Goal: Transaction & Acquisition: Purchase product/service

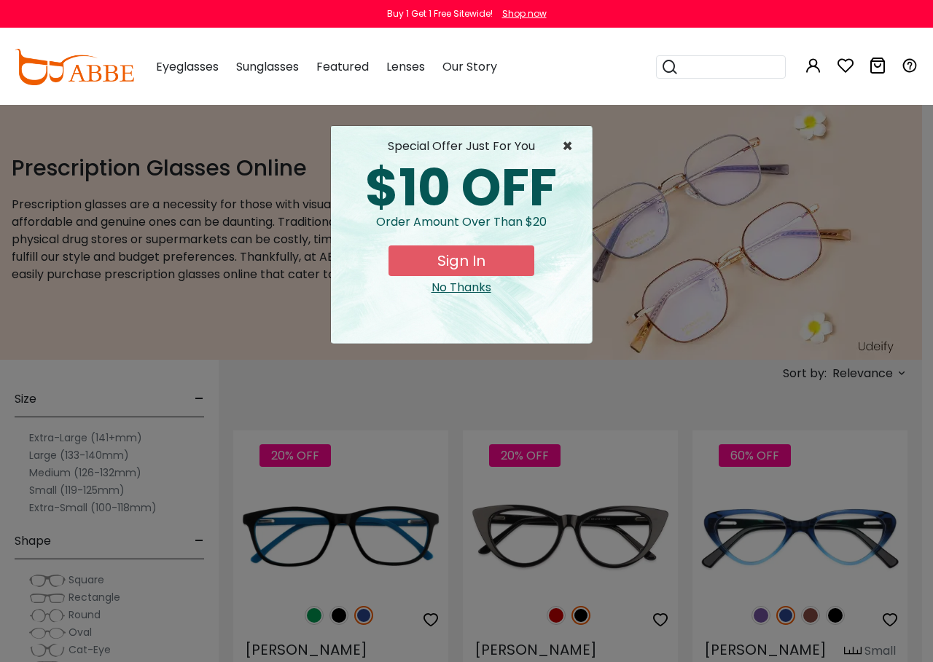
click at [566, 141] on span "×" at bounding box center [571, 146] width 18 height 17
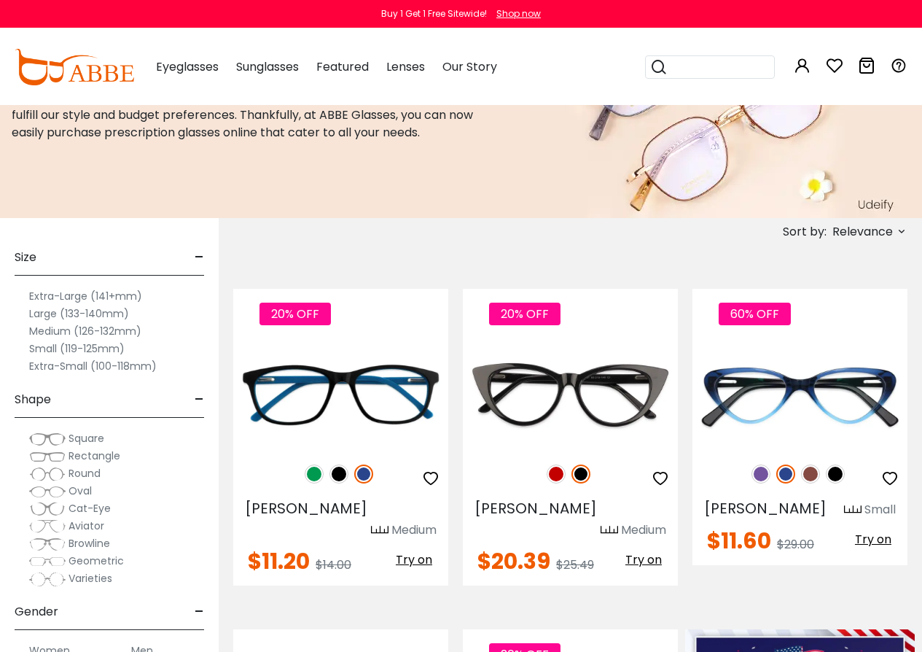
scroll to position [219, 0]
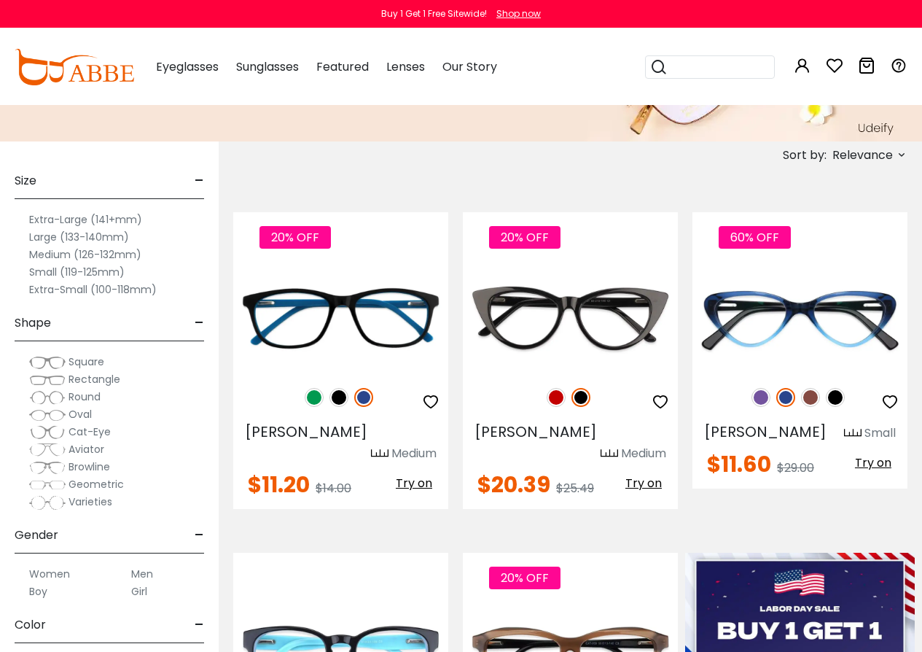
click at [74, 382] on span "Rectangle" at bounding box center [95, 379] width 52 height 15
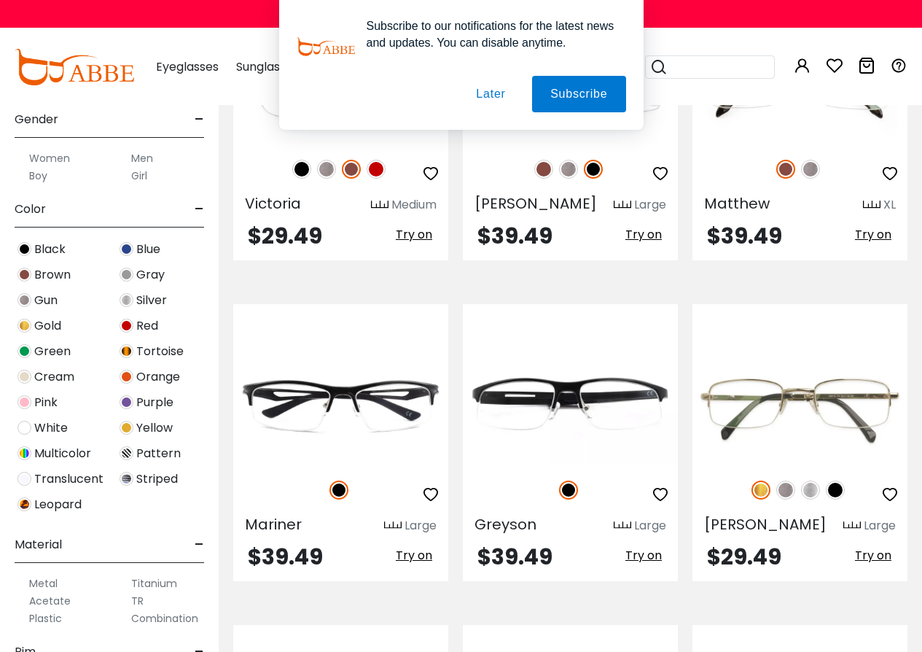
scroll to position [146, 0]
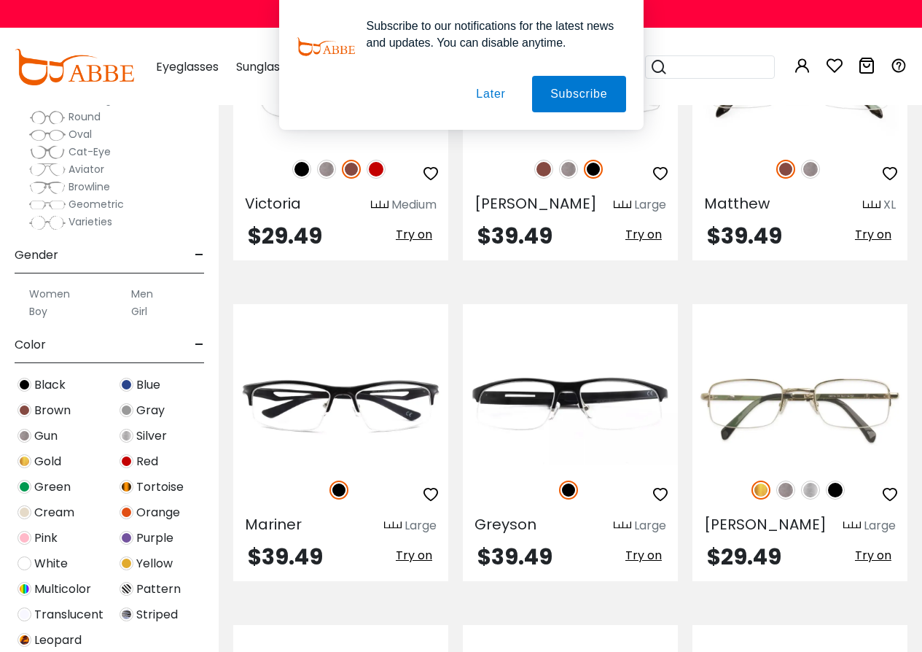
click at [44, 294] on label "Women" at bounding box center [49, 293] width 41 height 17
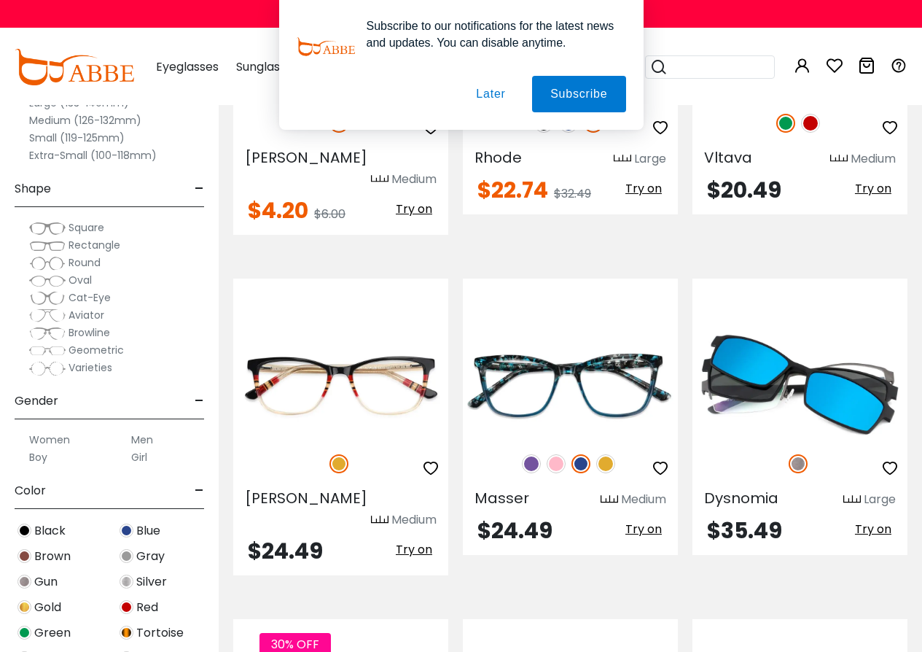
scroll to position [3790, 0]
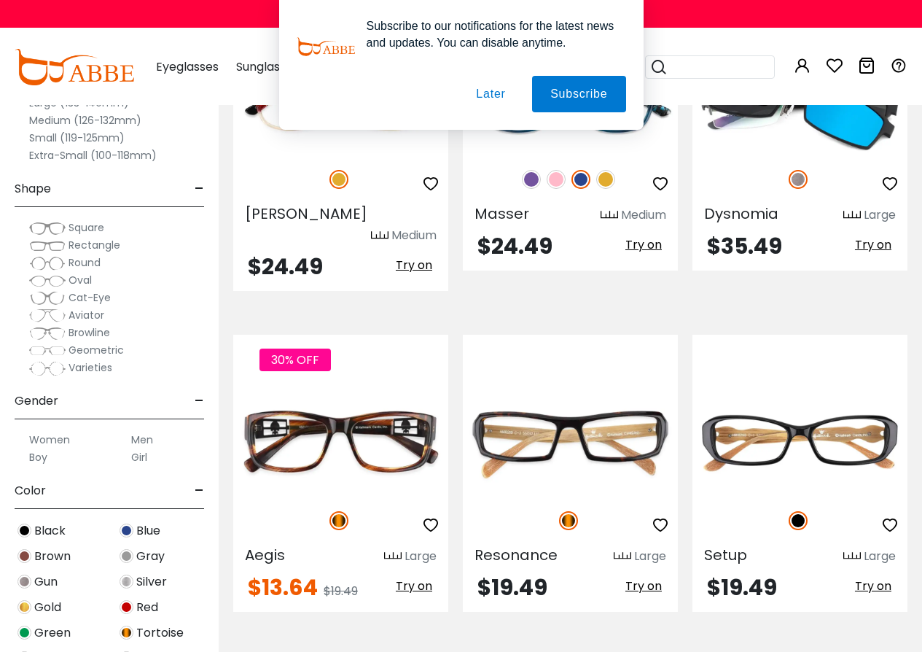
click at [71, 246] on span "Rectangle" at bounding box center [95, 245] width 52 height 15
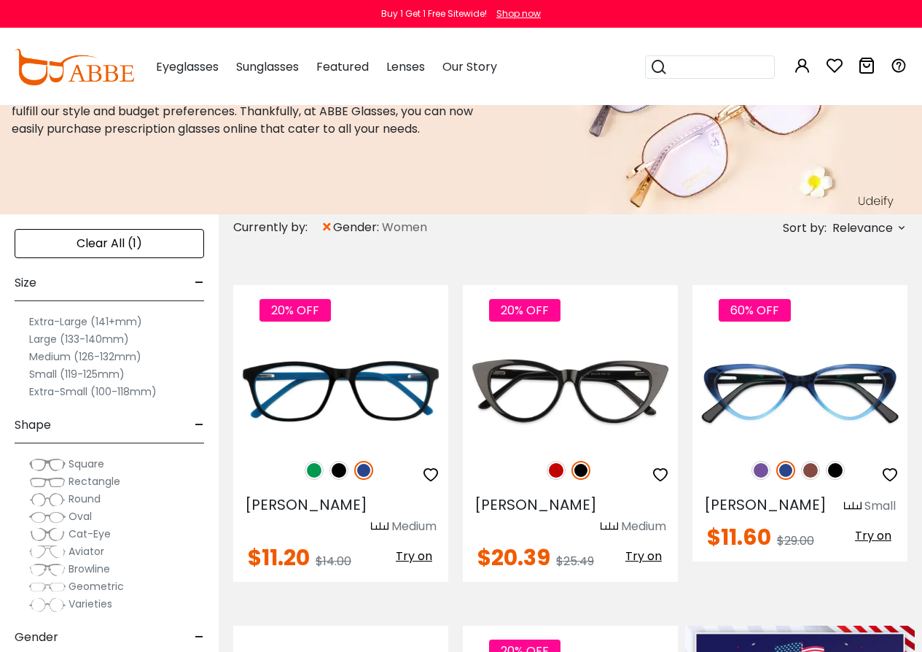
click at [895, 229] on span "Relevance" at bounding box center [868, 227] width 78 height 17
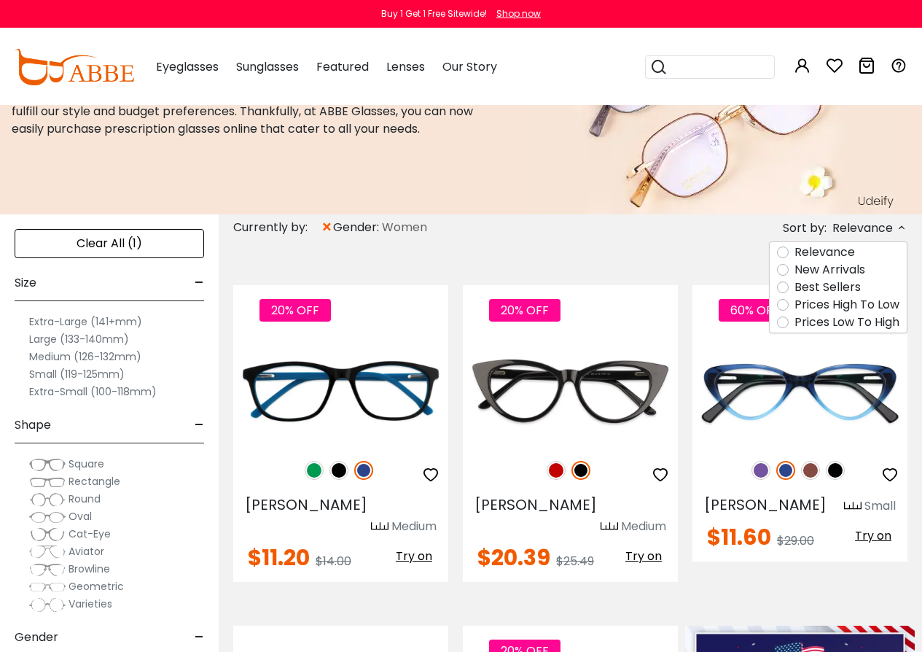
click at [860, 321] on label "Prices Low To High" at bounding box center [846, 321] width 105 height 17
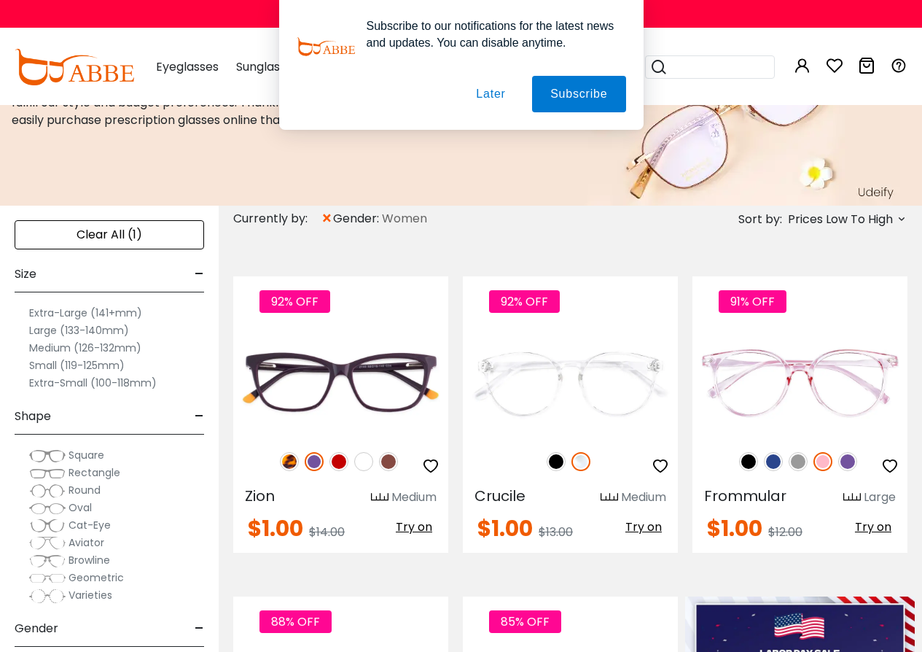
scroll to position [98, 0]
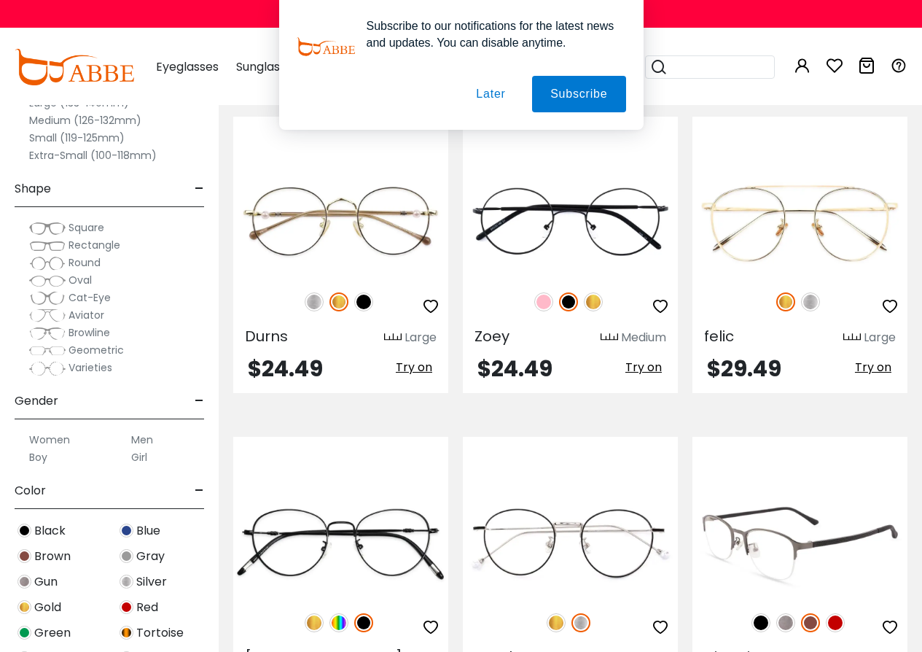
scroll to position [6414, 0]
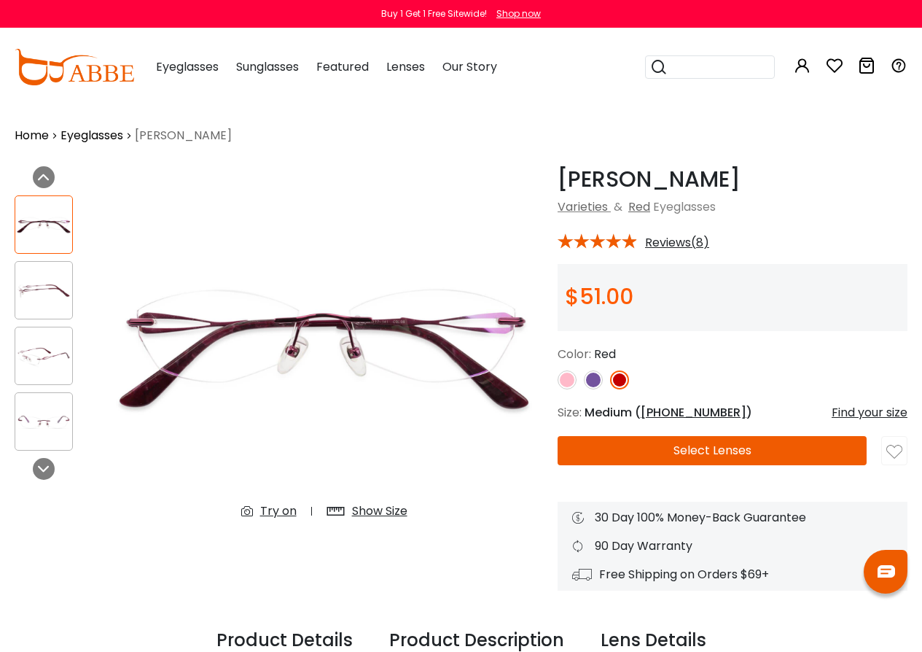
click at [594, 376] on img at bounding box center [593, 379] width 19 height 19
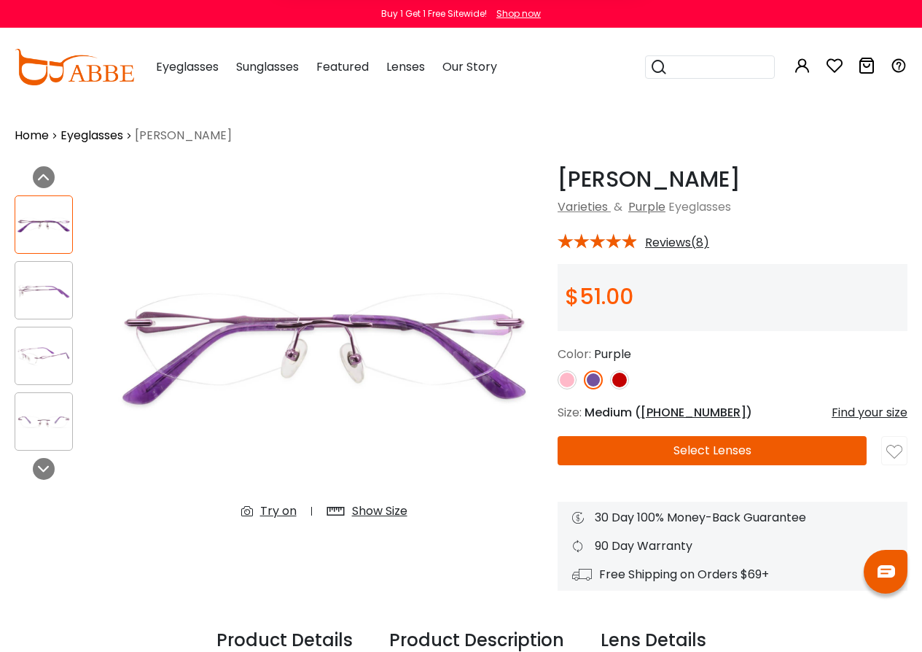
click at [571, 381] on img at bounding box center [567, 379] width 19 height 19
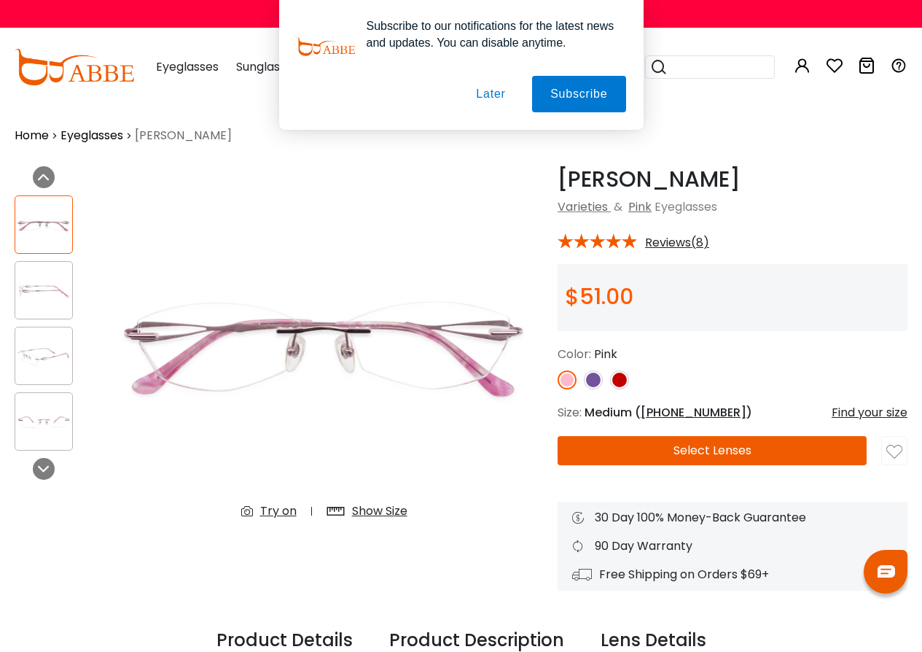
click at [592, 380] on img at bounding box center [593, 379] width 19 height 19
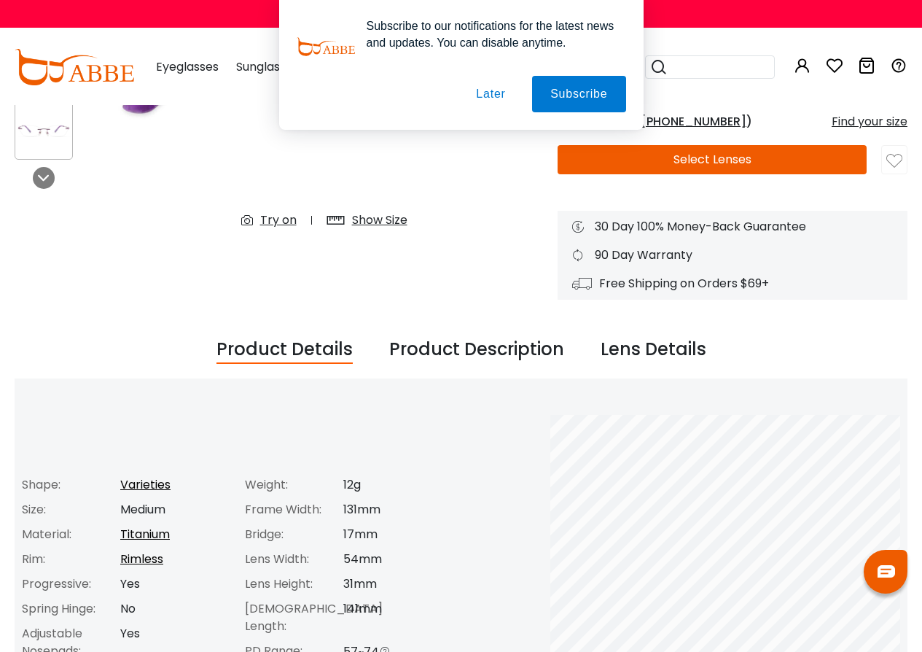
scroll to position [292, 0]
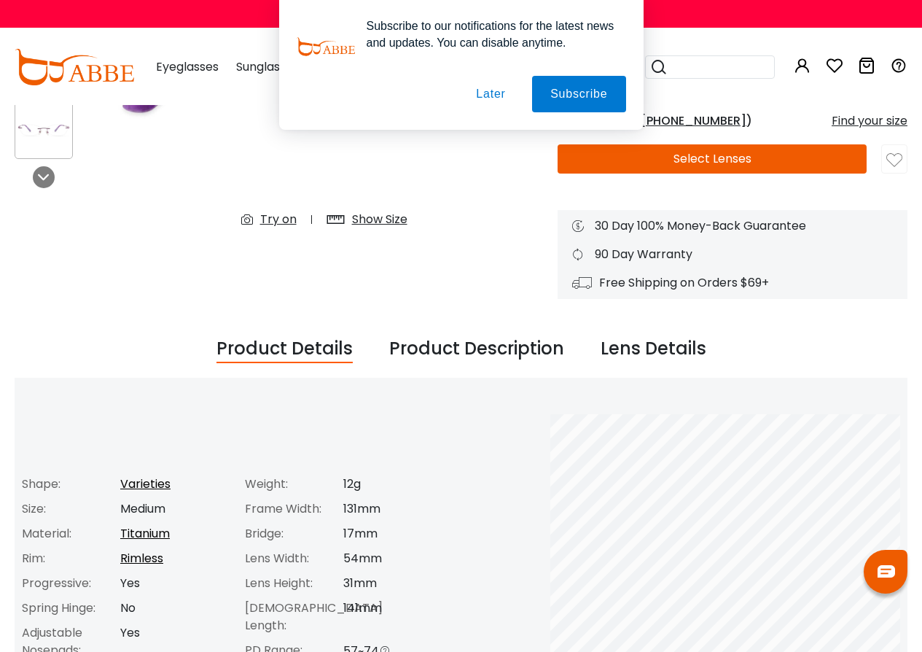
click at [706, 168] on button "Select Lenses" at bounding box center [712, 158] width 309 height 29
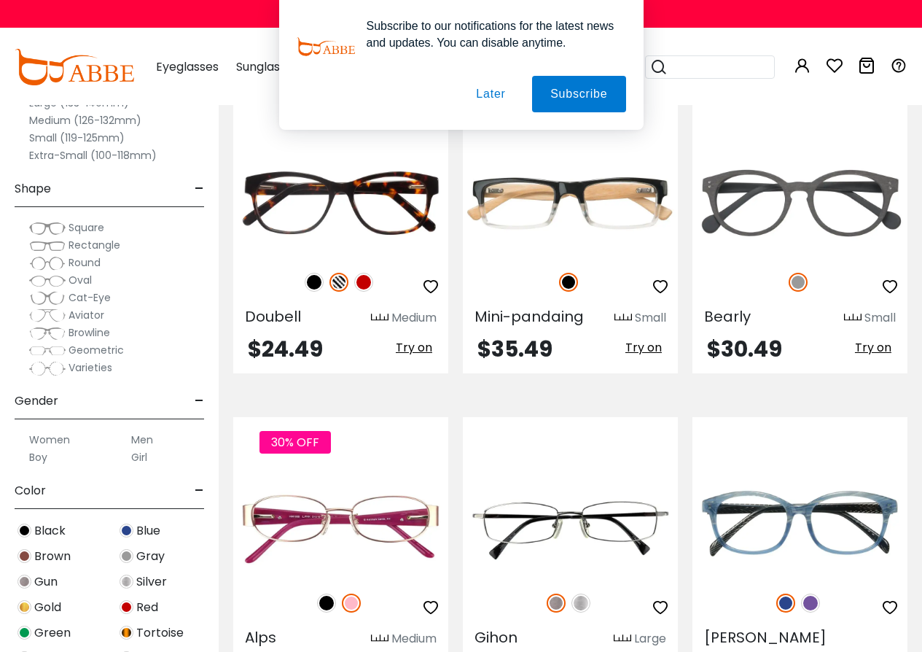
scroll to position [6341, 0]
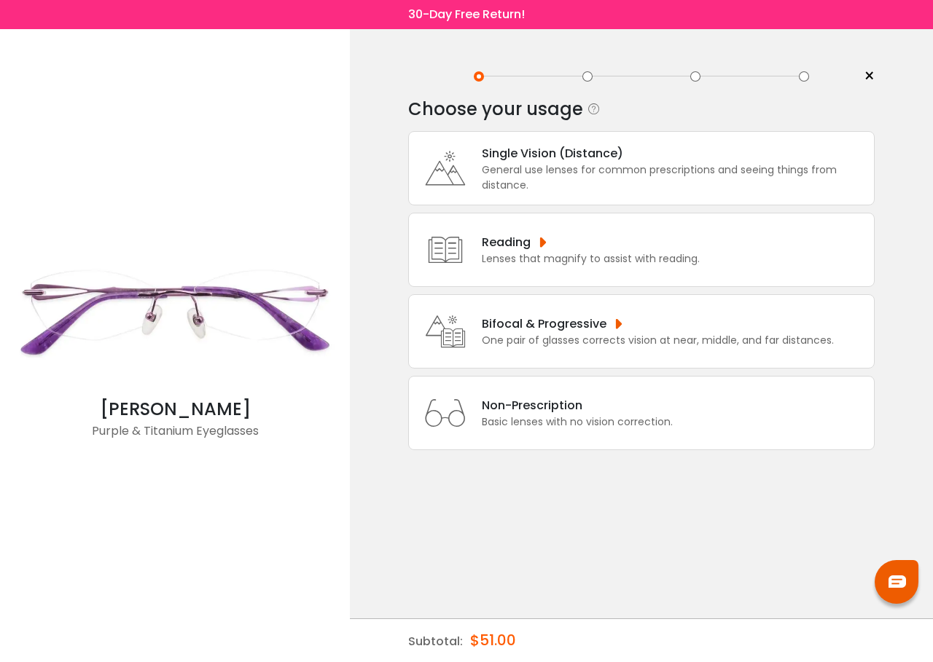
click at [671, 168] on div "General use lenses for common prescriptions and seeing things from distance." at bounding box center [674, 178] width 385 height 31
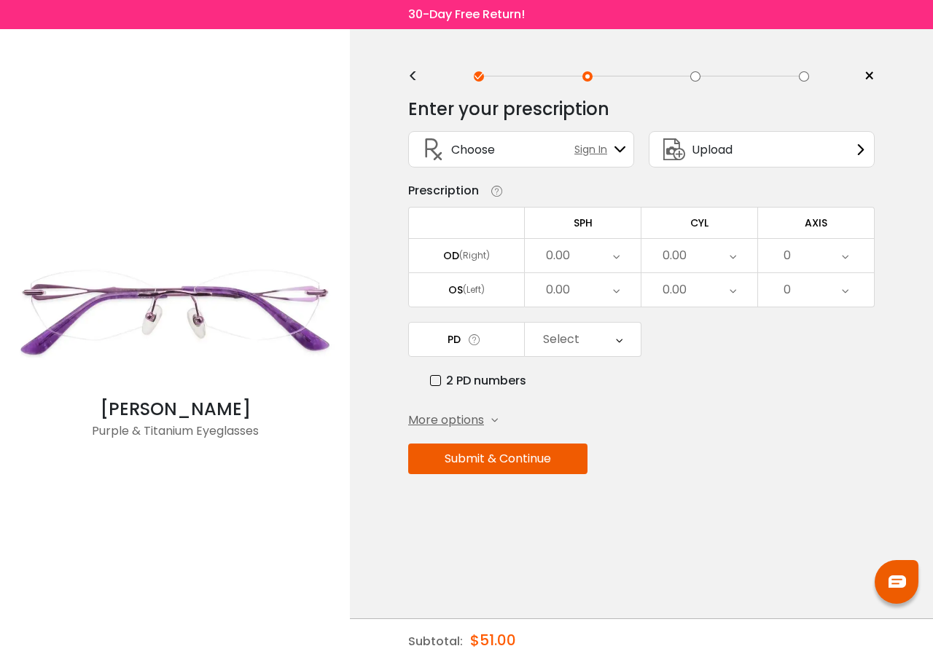
click at [571, 256] on div "0.00" at bounding box center [583, 256] width 116 height 34
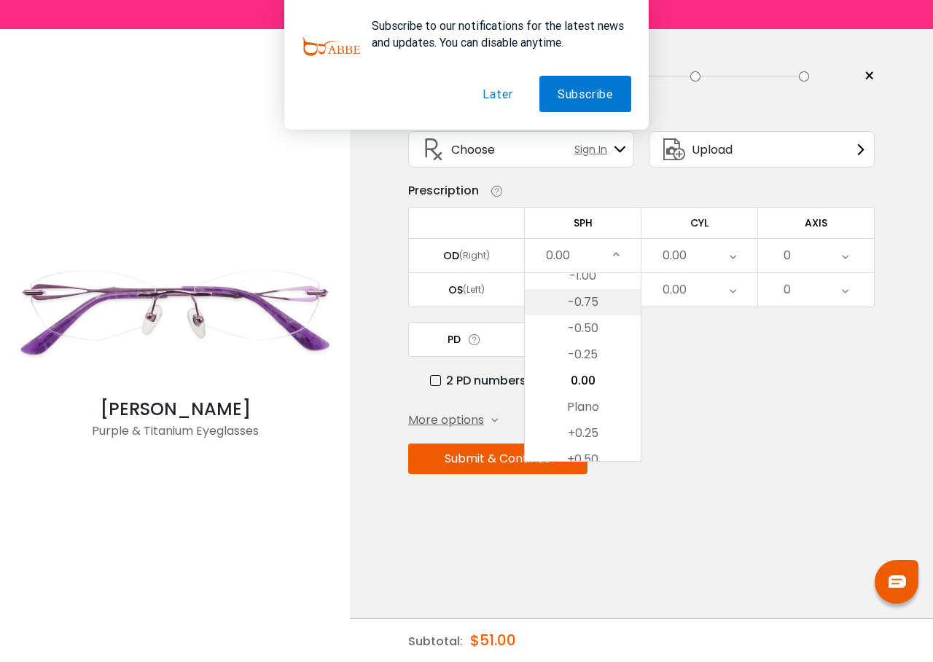
scroll to position [1713, 0]
click at [586, 284] on li "-3.75" at bounding box center [583, 279] width 116 height 26
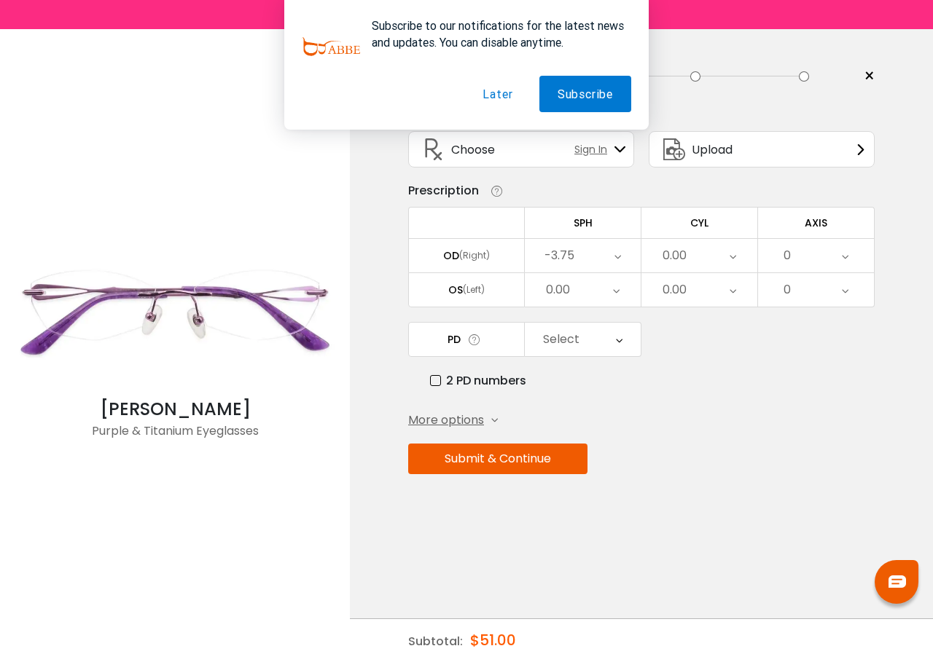
click at [684, 249] on div "0.00" at bounding box center [674, 255] width 24 height 29
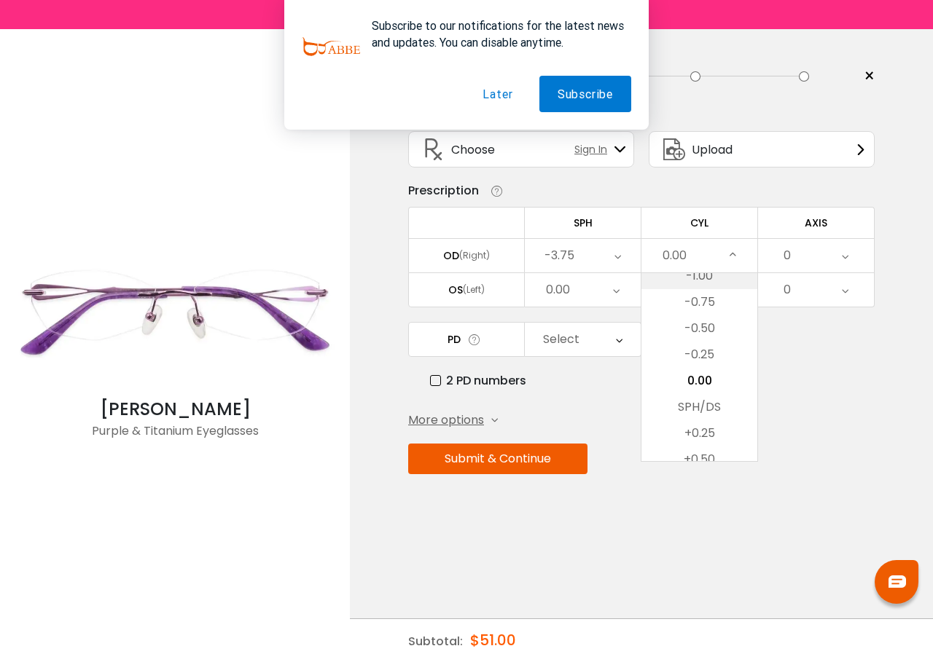
click at [687, 280] on li "-1.00" at bounding box center [699, 276] width 116 height 26
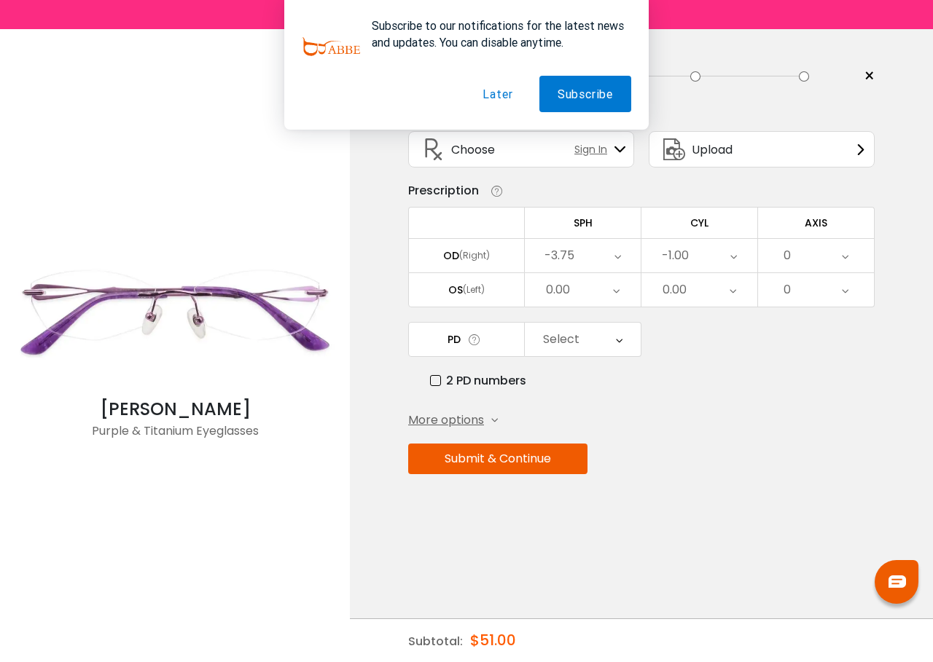
click at [790, 249] on div "0" at bounding box center [786, 255] width 7 height 29
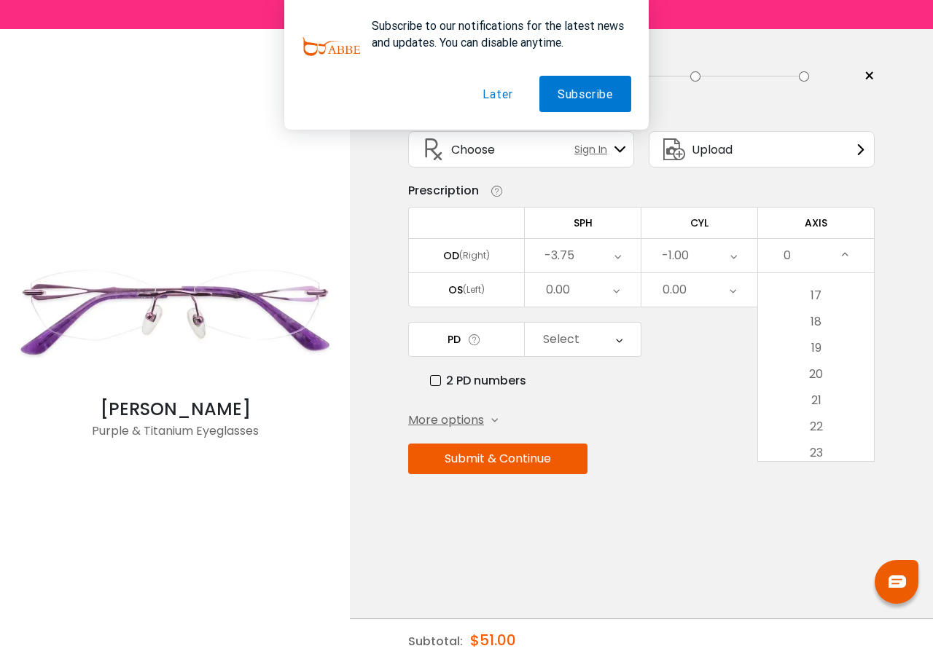
scroll to position [437, 0]
click at [816, 326] on li "18" at bounding box center [816, 321] width 116 height 26
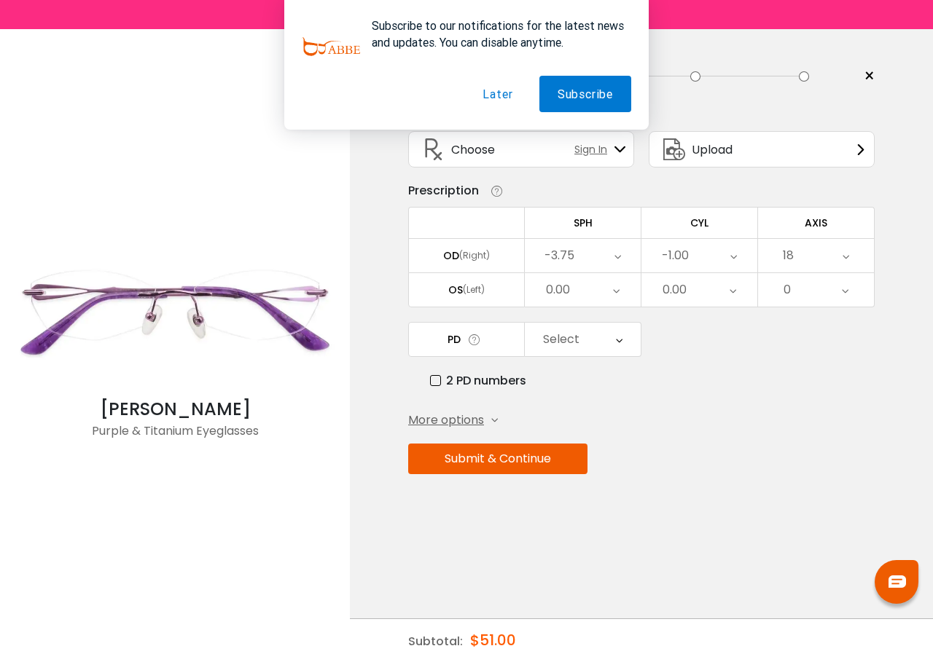
click at [620, 278] on div "0.00" at bounding box center [583, 290] width 116 height 34
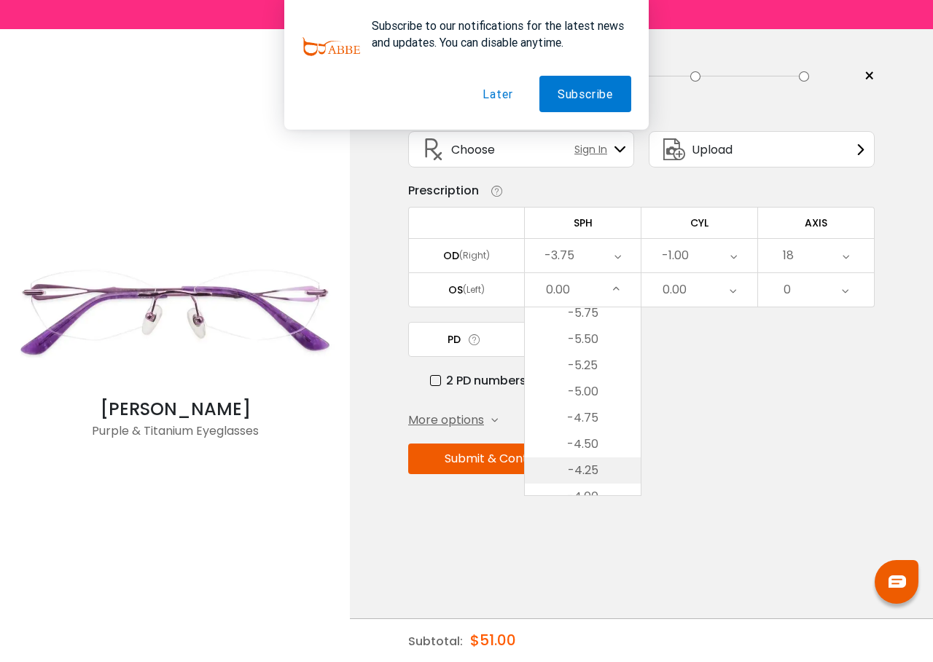
scroll to position [1494, 0]
click at [580, 429] on li "-4.75" at bounding box center [583, 427] width 116 height 26
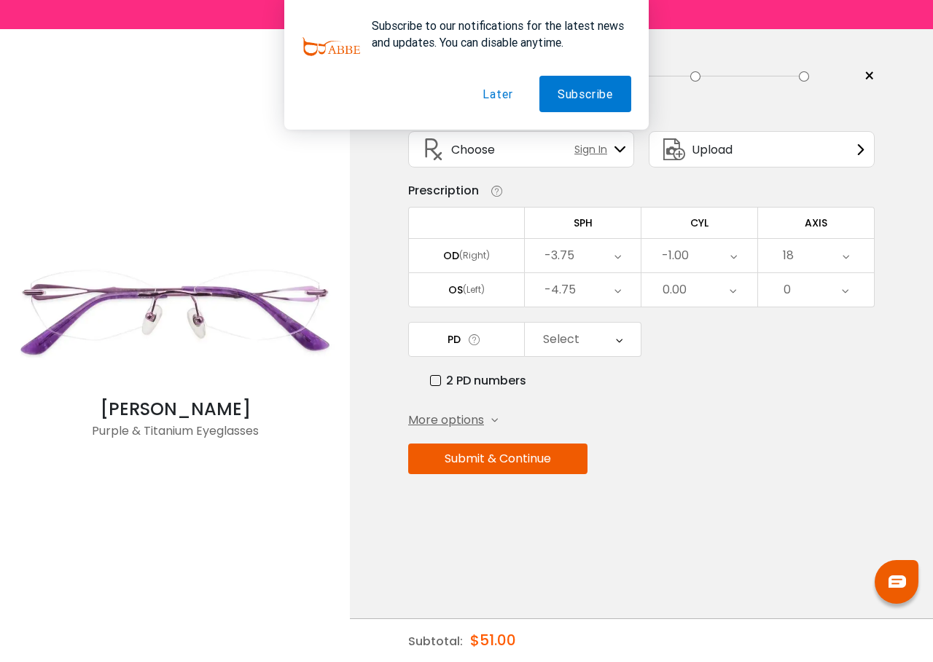
click at [600, 338] on div "Select" at bounding box center [583, 340] width 116 height 34
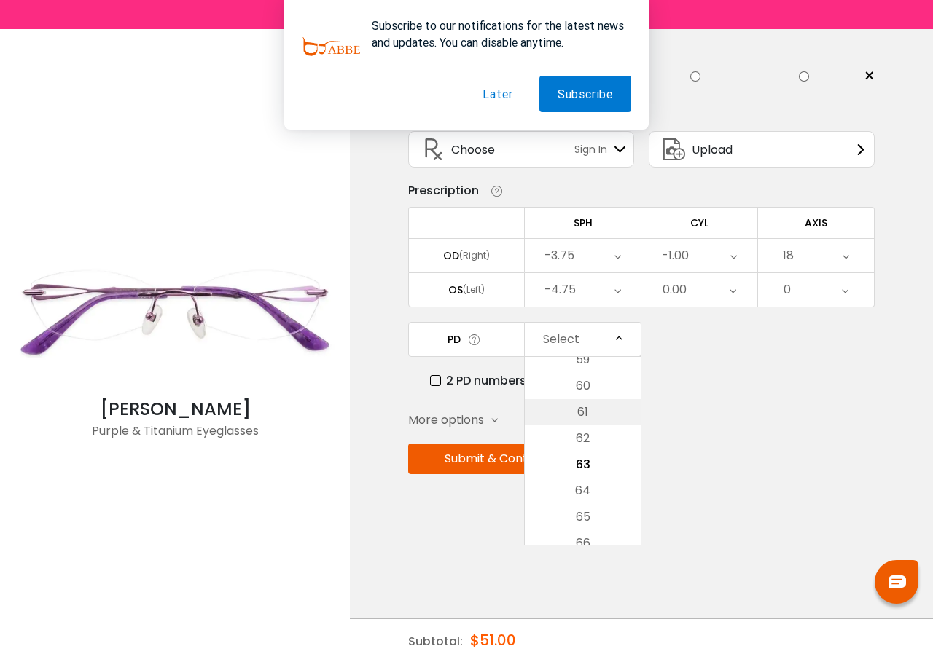
click at [590, 415] on li "61" at bounding box center [583, 412] width 116 height 26
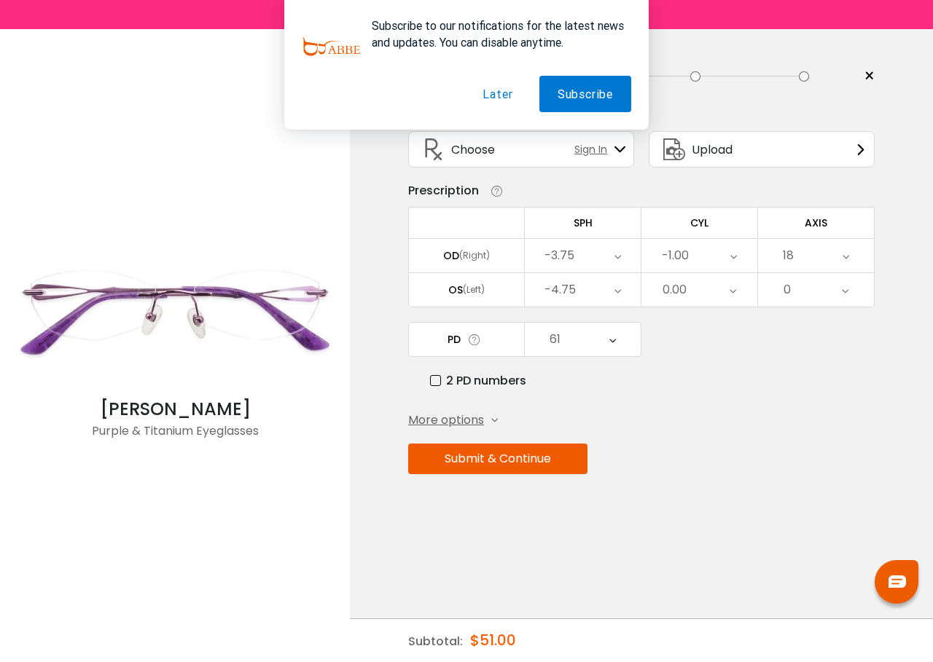
click at [485, 464] on button "Submit & Continue" at bounding box center [497, 459] width 179 height 31
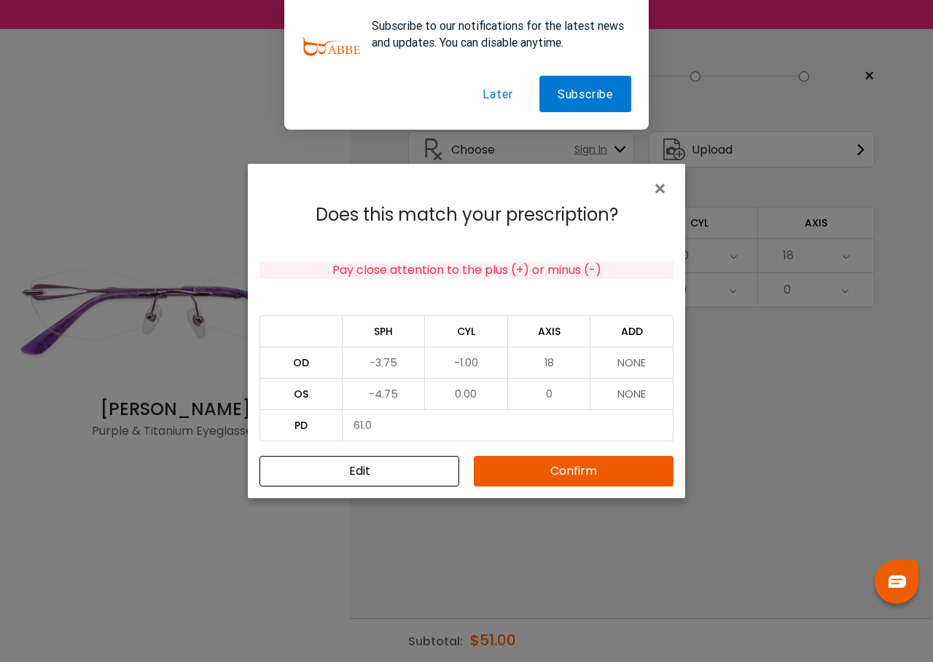
click at [538, 480] on button "Confirm" at bounding box center [574, 471] width 200 height 31
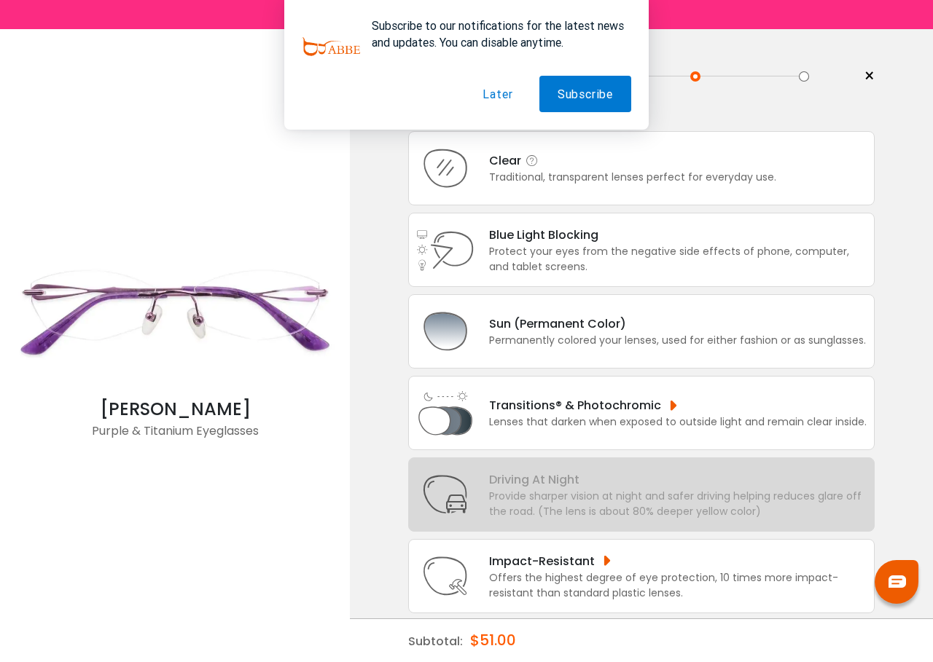
click at [770, 179] on div "Traditional, transparent lenses perfect for everyday use." at bounding box center [632, 177] width 287 height 15
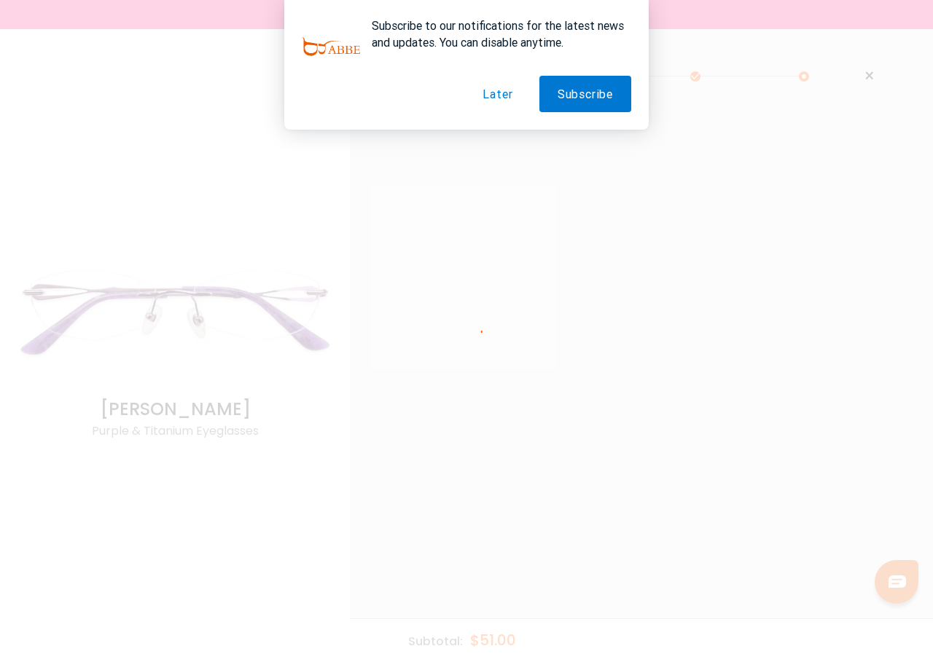
click at [510, 97] on button "Later" at bounding box center [497, 94] width 66 height 36
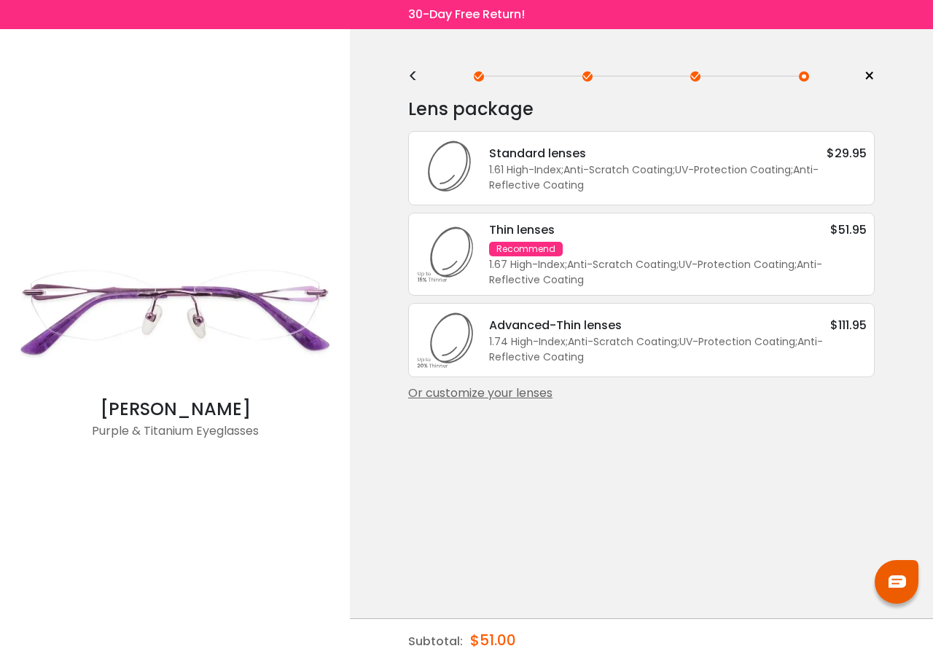
click at [597, 163] on div "1.61 High-Index ; Anti-Scratch Coating ; UV-Protection Coating ; Anti-Reflectiv…" at bounding box center [678, 178] width 378 height 31
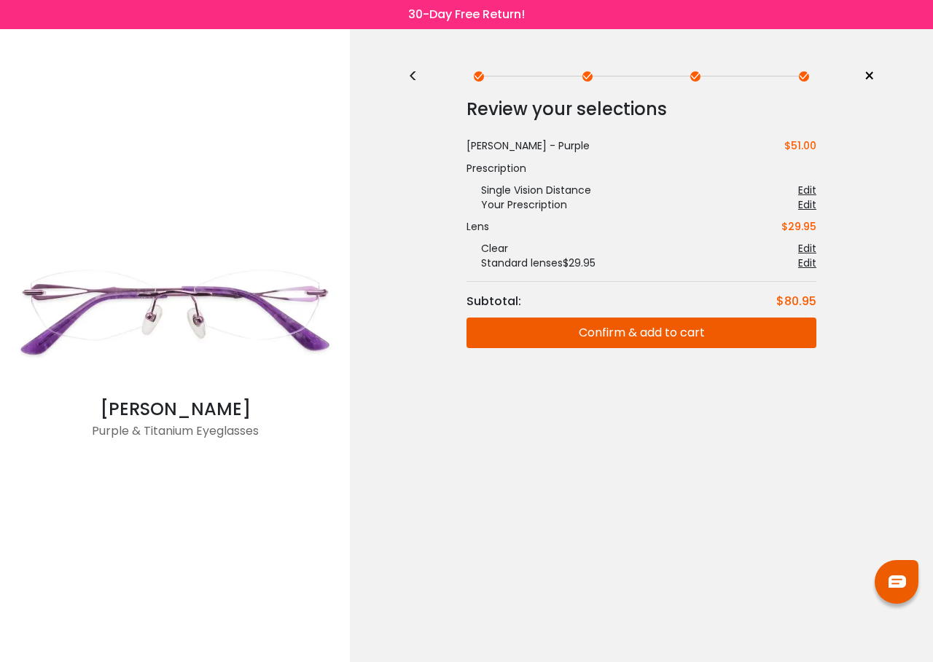
click at [706, 335] on button "Confirm & add to cart" at bounding box center [641, 333] width 350 height 31
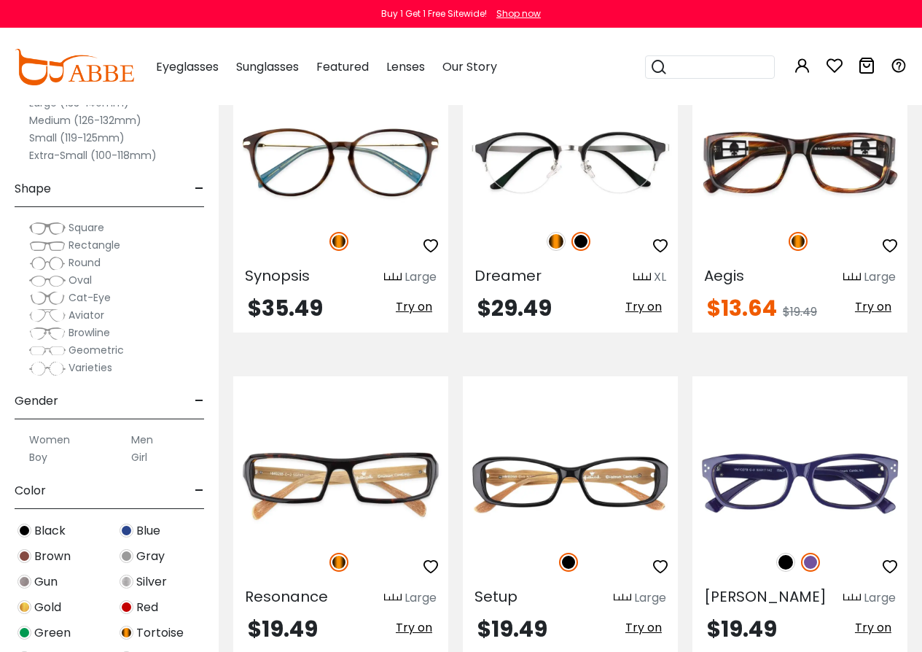
scroll to position [4664, 0]
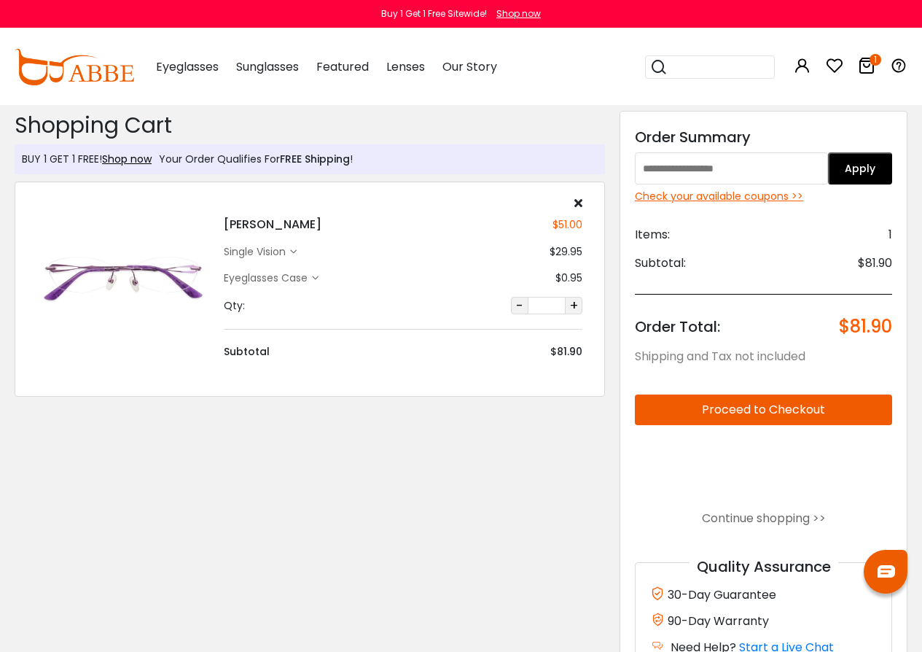
click at [771, 157] on input "text" at bounding box center [731, 168] width 193 height 32
type input "********"
click at [866, 168] on button "Apply" at bounding box center [860, 168] width 64 height 32
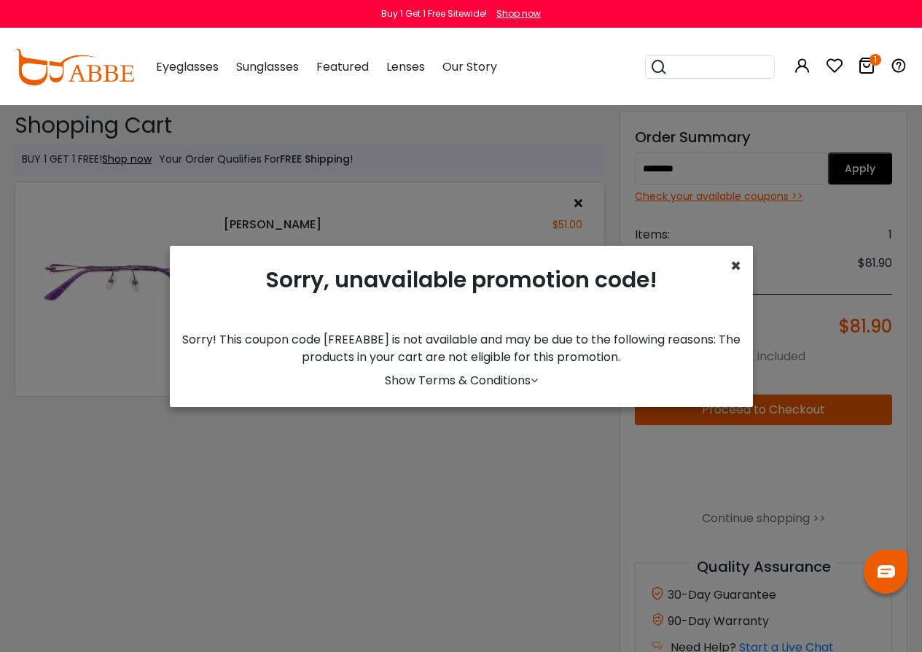
click at [730, 275] on span "×" at bounding box center [735, 266] width 11 height 24
